Goal: Answer question/provide support: Share knowledge or assist other users

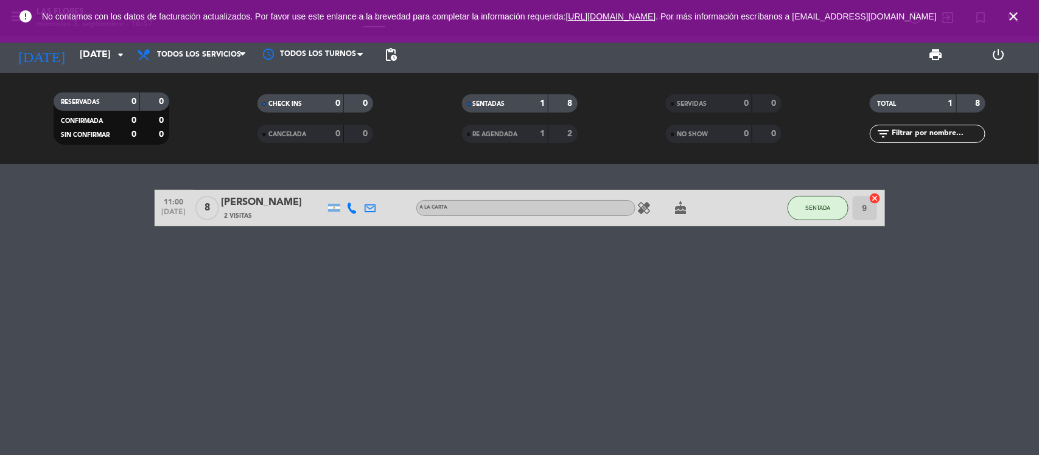
click at [74, 61] on input "[DATE]" at bounding box center [138, 55] width 128 height 24
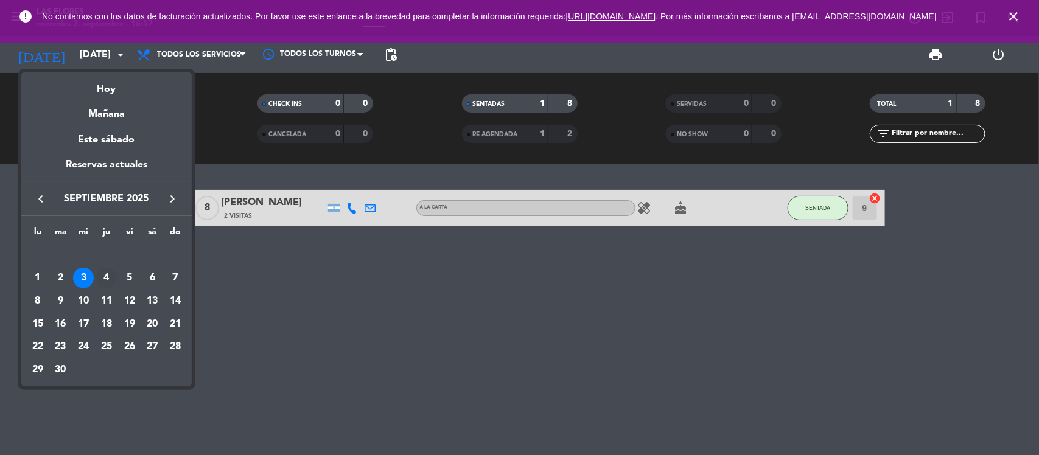
click at [105, 276] on div "4" at bounding box center [106, 278] width 21 height 21
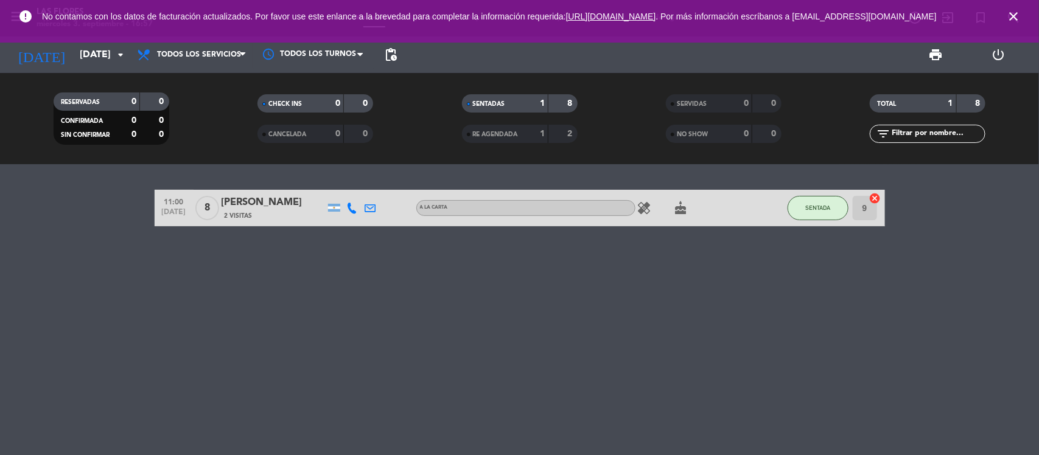
type input "[DEMOGRAPHIC_DATA][DATE]"
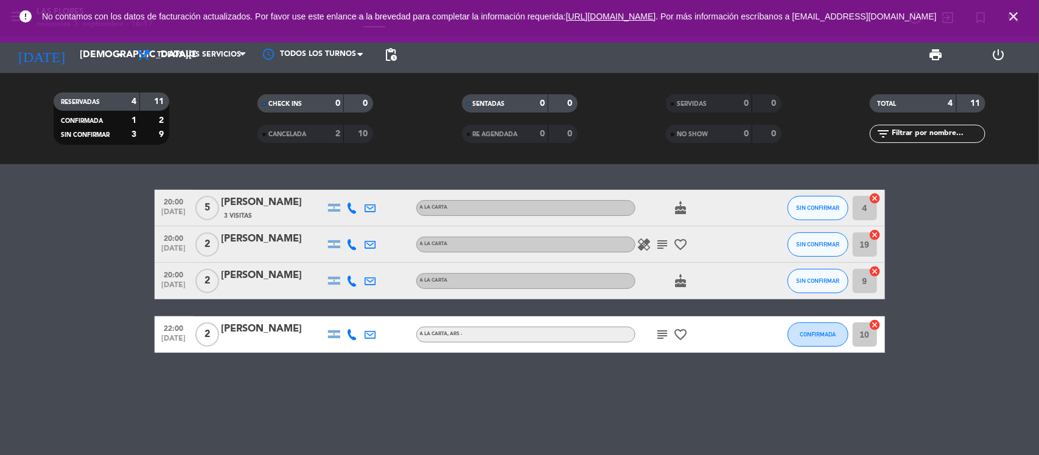
click at [659, 329] on icon "subject" at bounding box center [662, 334] width 15 height 15
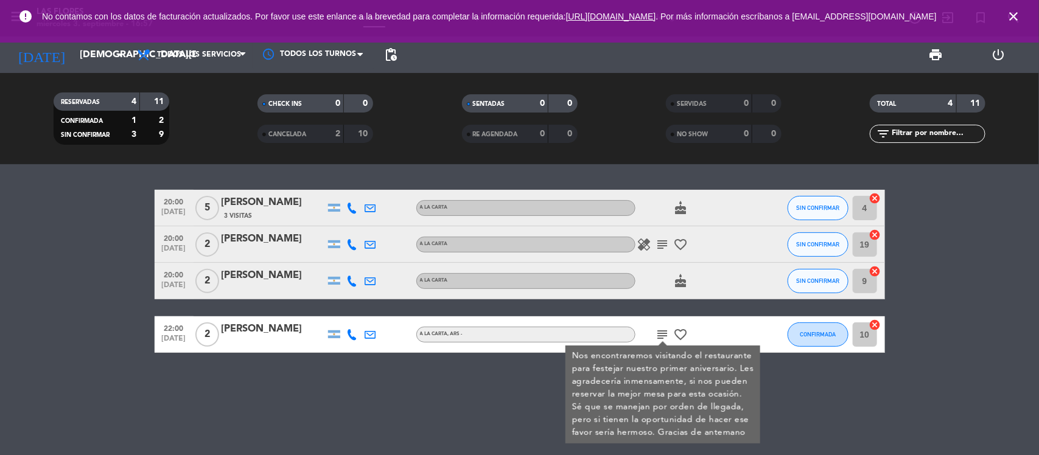
click at [660, 240] on icon "subject" at bounding box center [662, 244] width 15 height 15
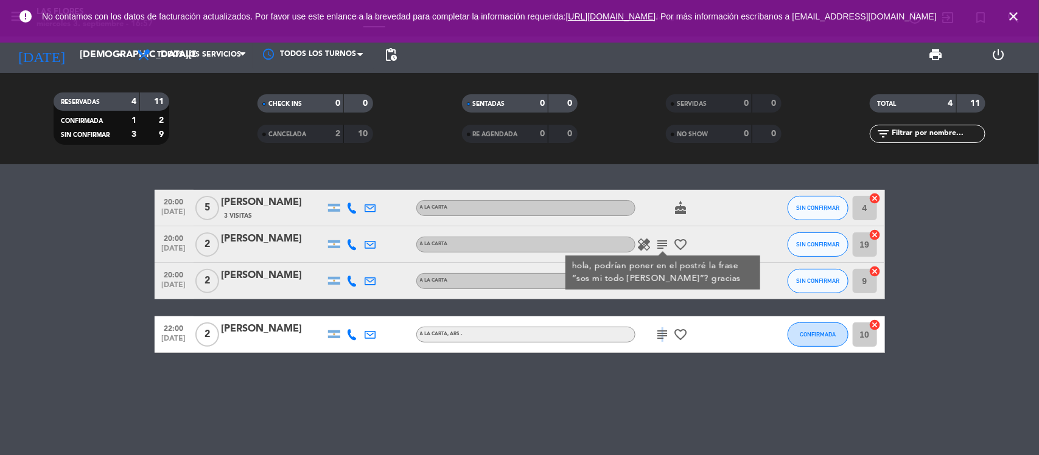
click at [661, 329] on icon "subject" at bounding box center [662, 334] width 15 height 15
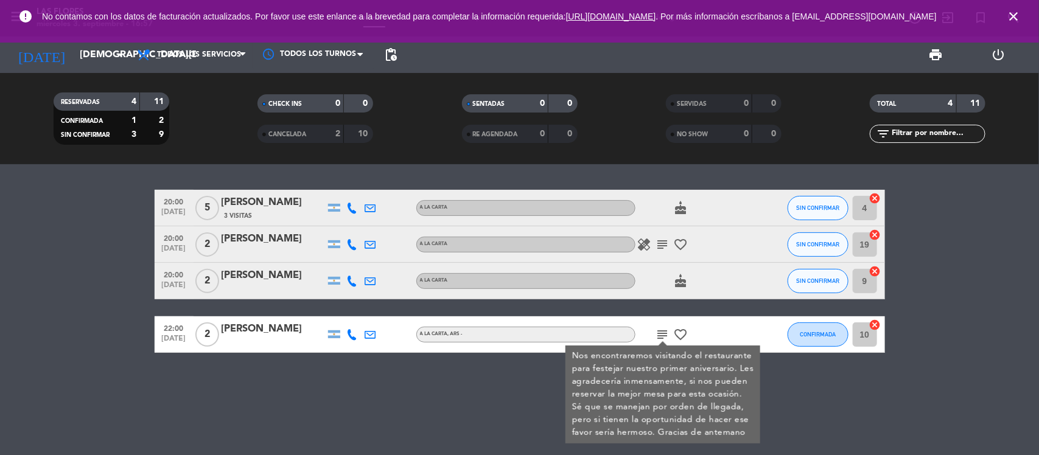
click at [351, 240] on icon at bounding box center [352, 244] width 11 height 11
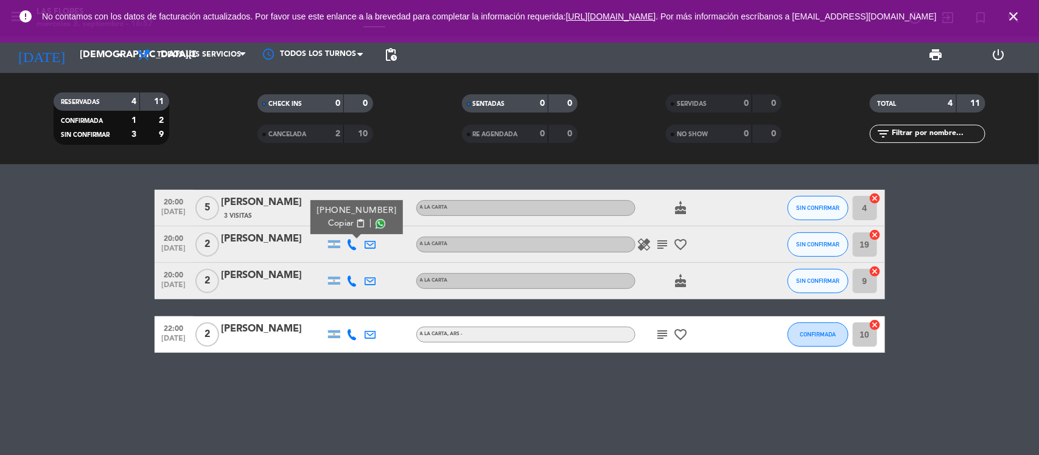
click at [347, 223] on span "Copiar" at bounding box center [341, 223] width 26 height 13
click at [665, 237] on icon "subject" at bounding box center [662, 244] width 15 height 15
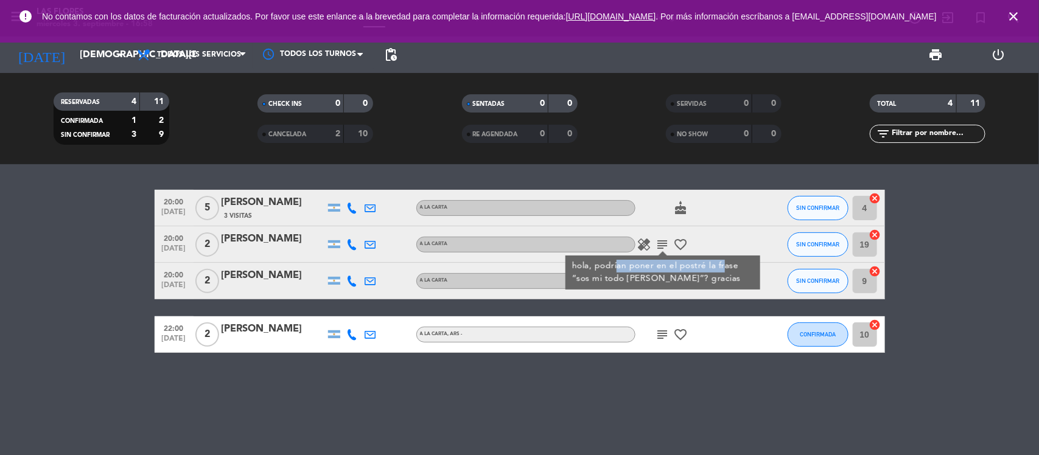
drag, startPoint x: 616, startPoint y: 268, endPoint x: 726, endPoint y: 263, distance: 109.6
click at [726, 265] on div "hola, podrían poner en el postré la frase “sos mi todo [PERSON_NAME]”? gracias" at bounding box center [662, 273] width 182 height 26
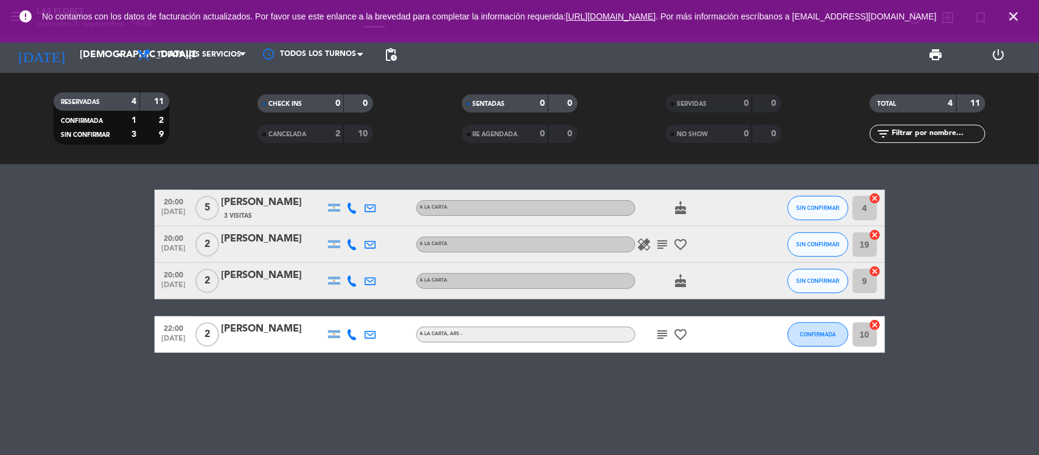
click at [658, 244] on icon "subject" at bounding box center [662, 244] width 15 height 15
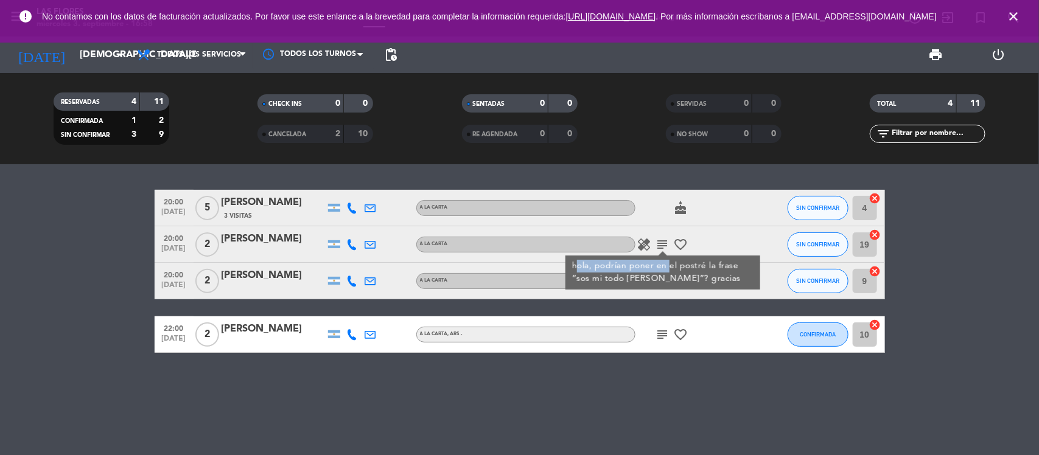
drag, startPoint x: 591, startPoint y: 268, endPoint x: 667, endPoint y: 263, distance: 76.8
click at [667, 263] on div "hola, podrían poner en el postré la frase “sos mi todo [PERSON_NAME]”? gracias" at bounding box center [662, 273] width 182 height 26
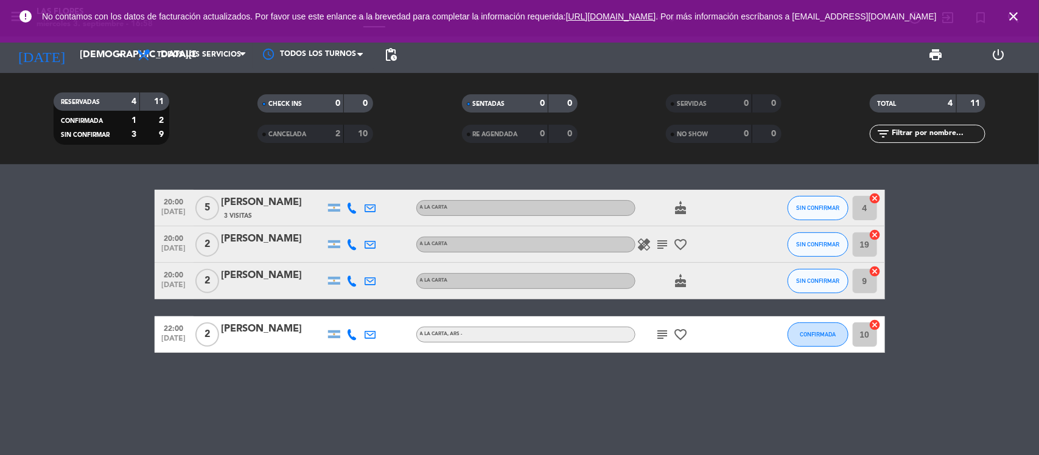
click at [658, 243] on icon "subject" at bounding box center [662, 244] width 15 height 15
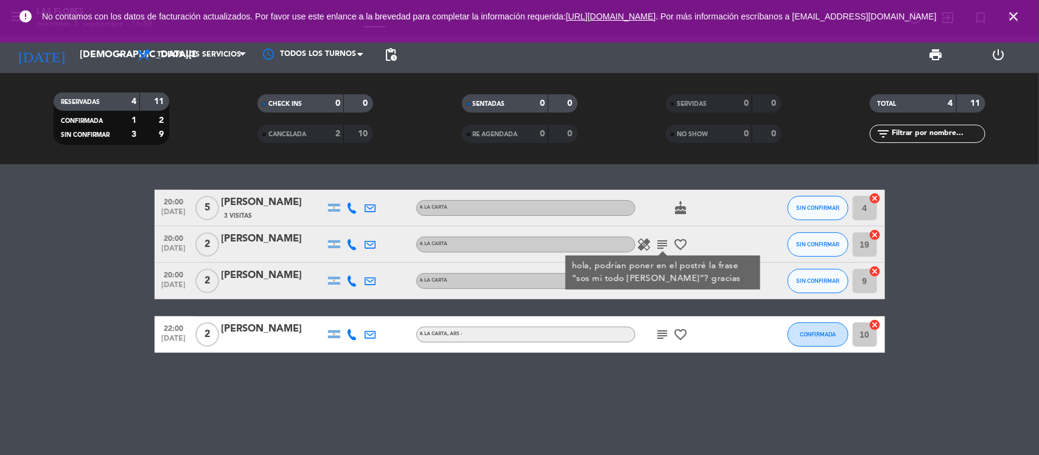
click at [734, 379] on div "20:00 [DATE] 5 [PERSON_NAME] 3 Visitas A LA CARTA cake SIN CONFIRMAR 4 cancel 2…" at bounding box center [519, 309] width 1039 height 291
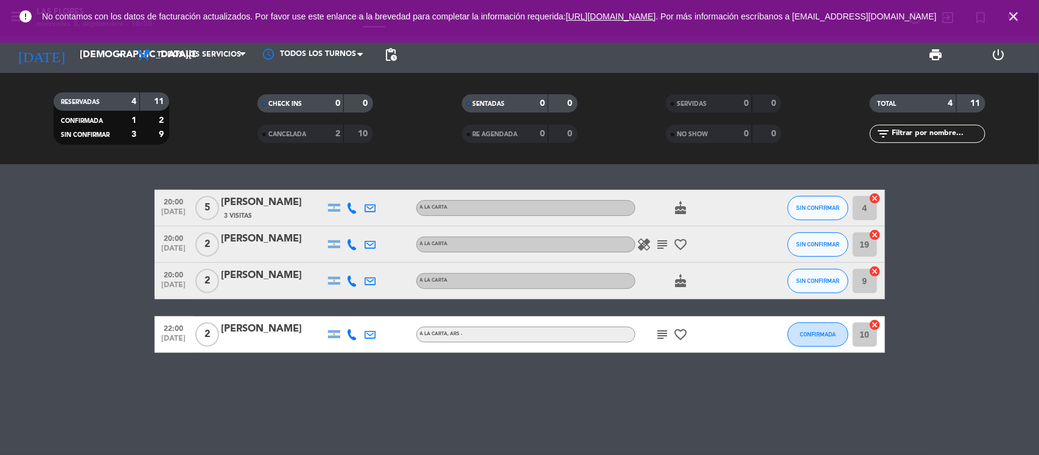
click at [664, 341] on icon "subject" at bounding box center [662, 334] width 15 height 15
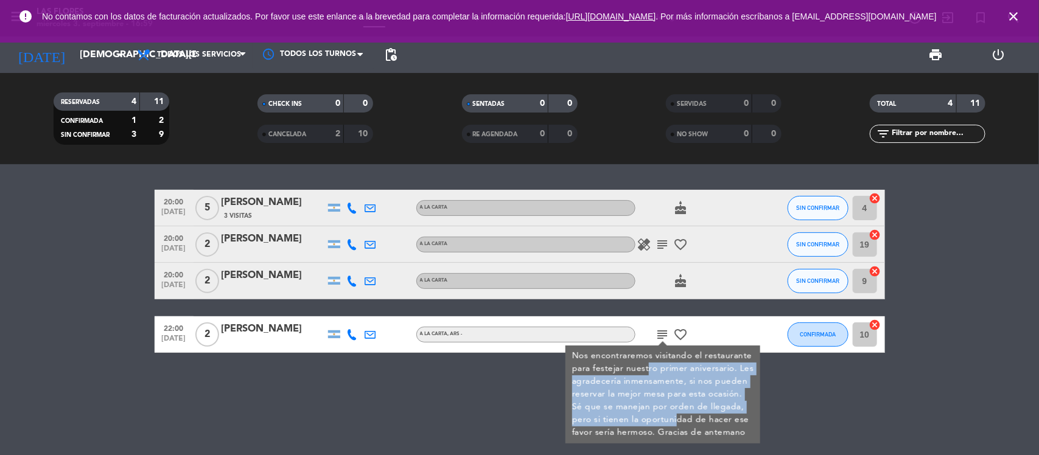
drag, startPoint x: 649, startPoint y: 364, endPoint x: 675, endPoint y: 420, distance: 61.8
click at [675, 420] on div "Nos encontraremos visitando el restaurante para festejar nuestro primer anivers…" at bounding box center [662, 394] width 182 height 89
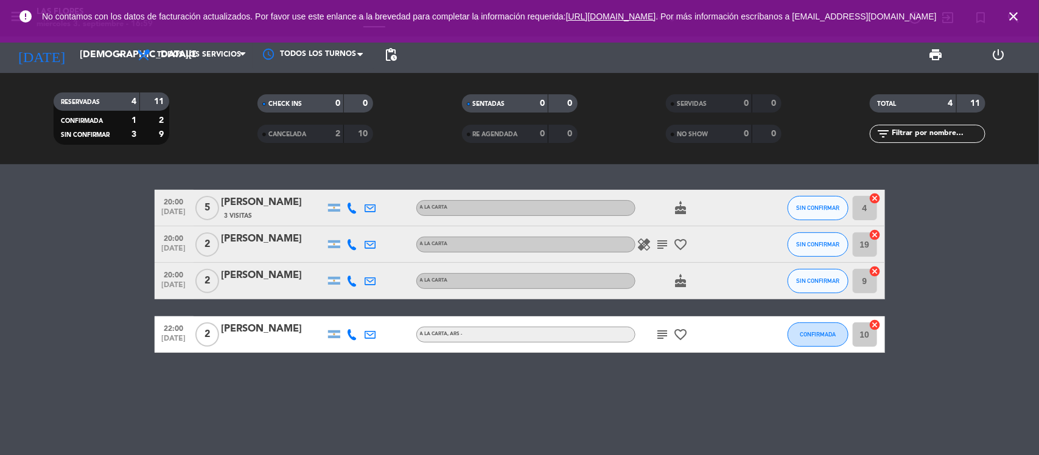
click at [248, 330] on div "[PERSON_NAME]" at bounding box center [272, 329] width 103 height 16
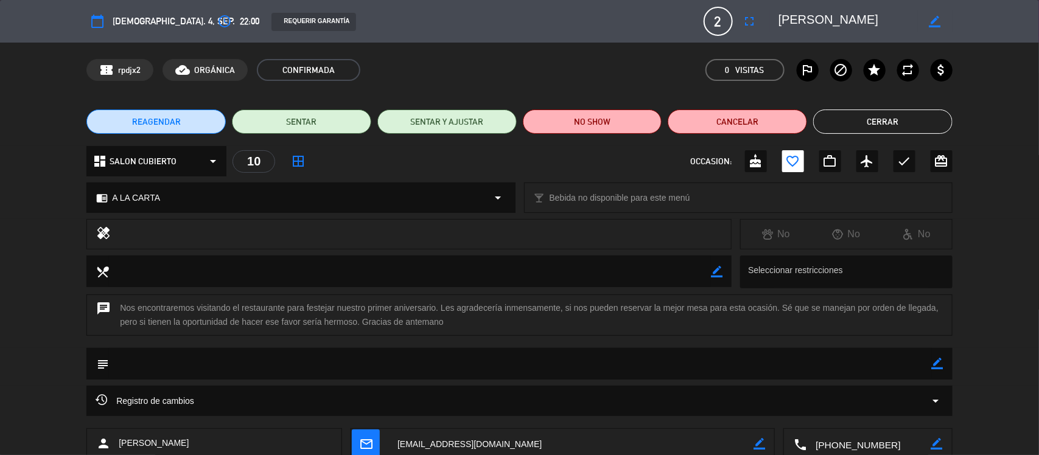
click at [848, 18] on textarea at bounding box center [847, 21] width 139 height 22
type input "[EMAIL_ADDRESS][DOMAIN_NAME]"
